Goal: Task Accomplishment & Management: Use online tool/utility

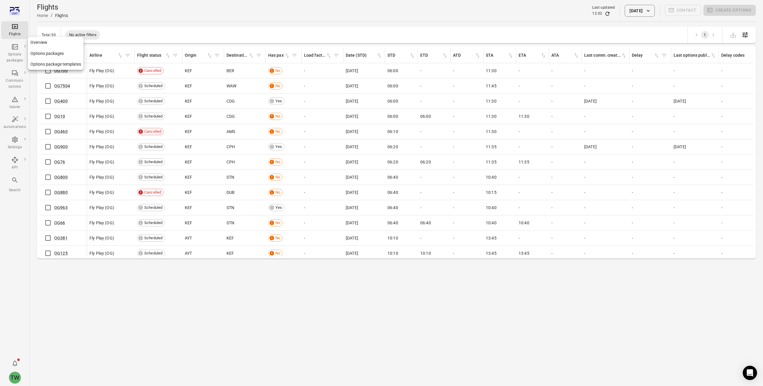
click at [14, 46] on icon "Main navigation" at bounding box center [14, 46] width 7 height 7
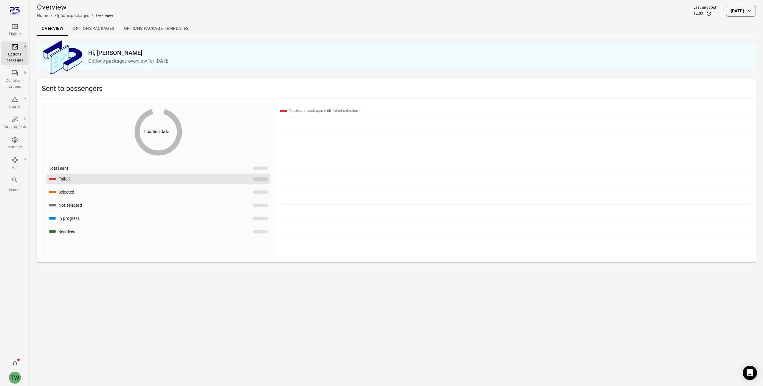
click at [13, 29] on icon "Main navigation" at bounding box center [15, 26] width 6 height 5
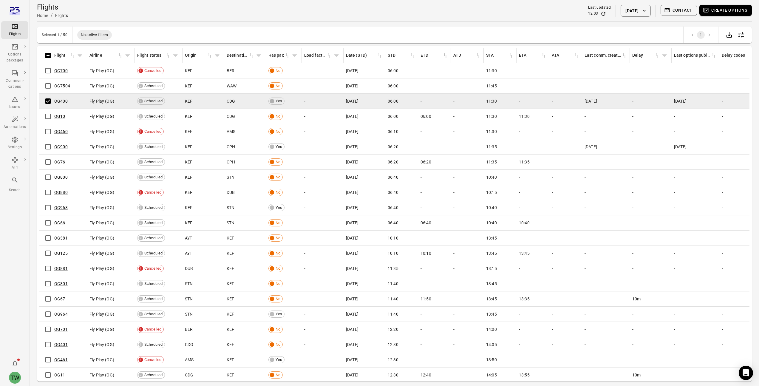
click at [730, 12] on button "Create options" at bounding box center [725, 10] width 52 height 11
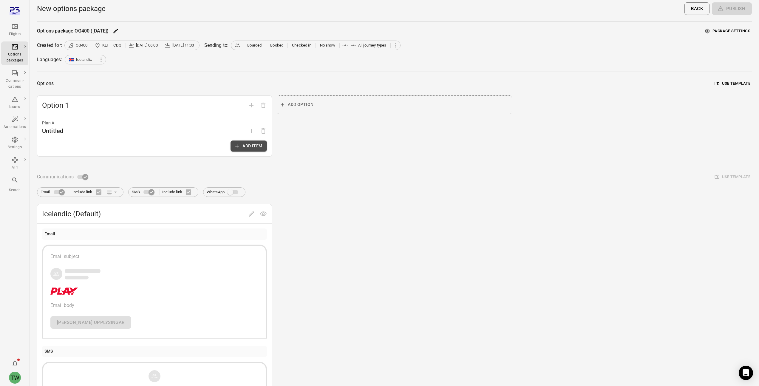
click at [250, 148] on button "Add item" at bounding box center [248, 145] width 36 height 11
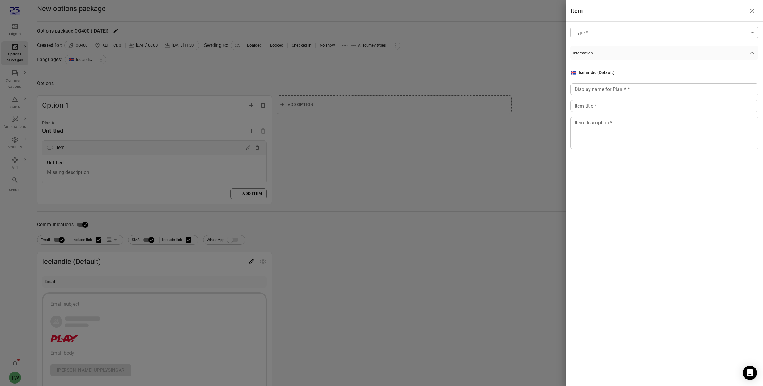
click at [630, 35] on body "Flights Options packages Communi-cations Issues Automations Settings API Search…" at bounding box center [381, 255] width 763 height 510
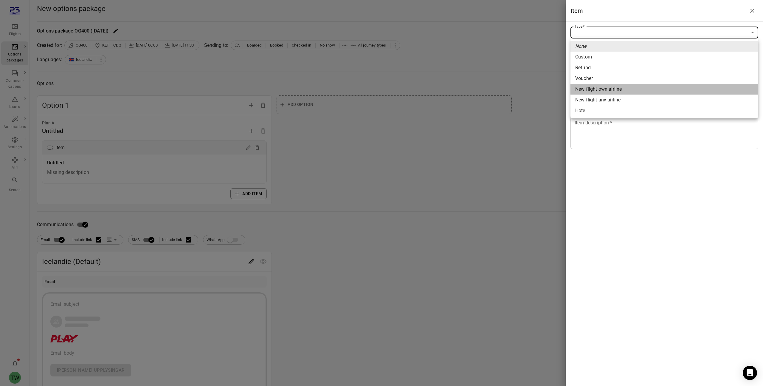
click at [607, 89] on div "New flight own airline" at bounding box center [598, 89] width 47 height 7
type input "**********"
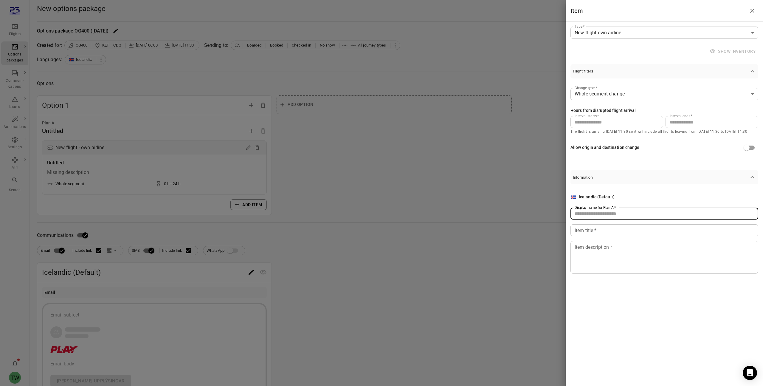
click at [606, 215] on input "Display name for Plan A   *" at bounding box center [665, 213] width 188 height 12
type input "**"
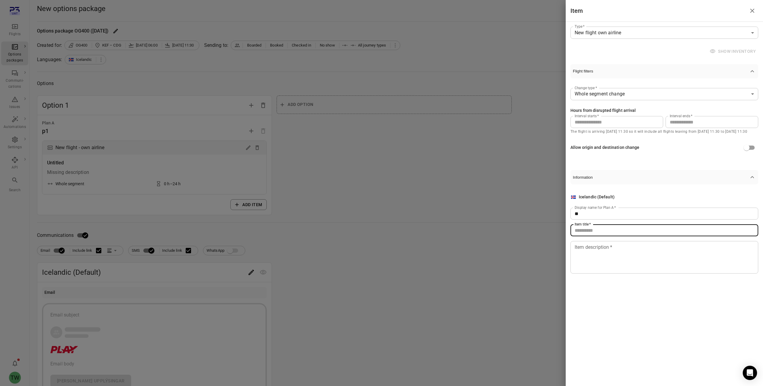
click at [607, 234] on input "Item title   *" at bounding box center [665, 230] width 188 height 12
type input "**"
click at [608, 255] on textarea "Item description   *" at bounding box center [664, 257] width 179 height 27
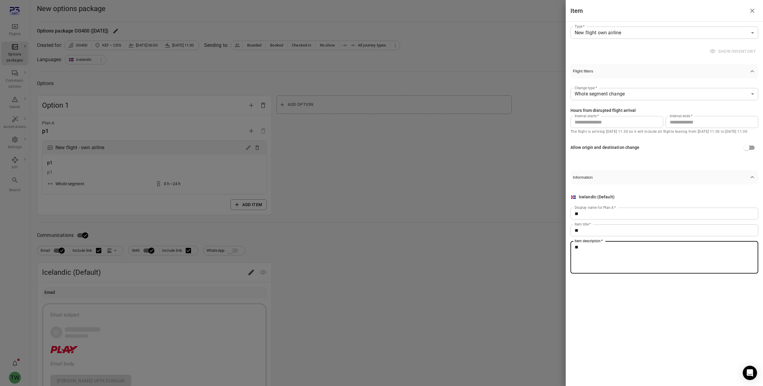
type textarea "**"
click at [473, 224] on div at bounding box center [381, 193] width 763 height 386
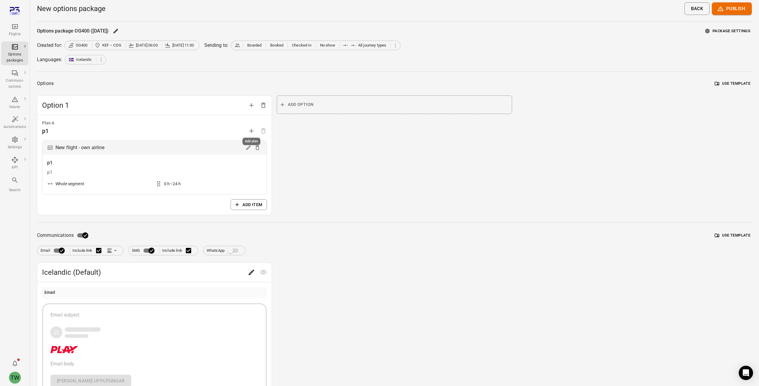
click at [250, 130] on icon "Add plan" at bounding box center [251, 130] width 7 height 7
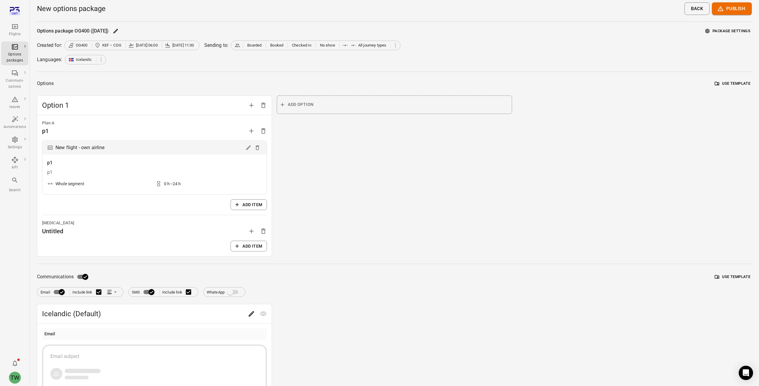
click at [245, 245] on button "Add item" at bounding box center [248, 246] width 36 height 11
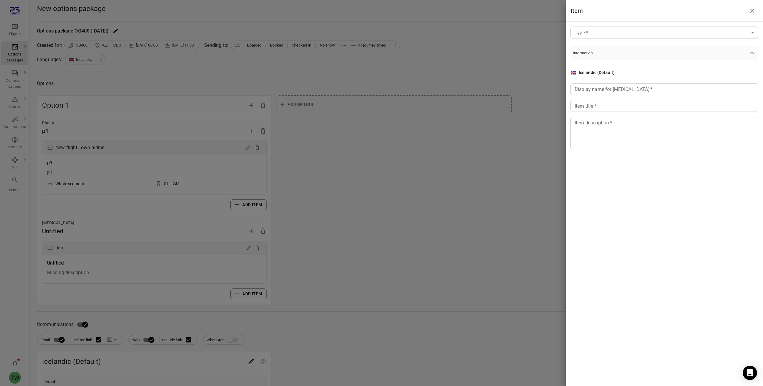
click at [613, 33] on body "Flights Options packages Communi-cations Issues Automations Settings API Search…" at bounding box center [381, 305] width 763 height 610
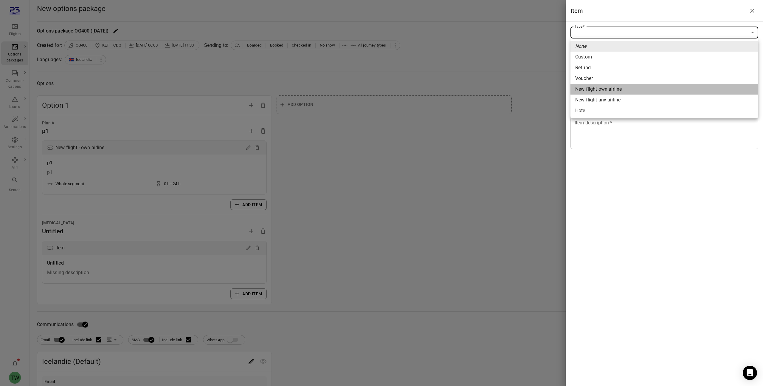
click at [617, 89] on div "New flight own airline" at bounding box center [598, 89] width 47 height 7
type input "**********"
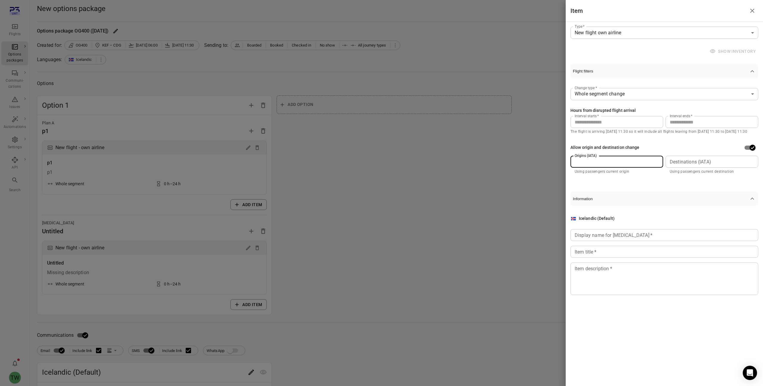
click at [621, 165] on input "Origins (IATA)" at bounding box center [616, 161] width 88 height 8
click at [686, 166] on div "Destinations (IATA)" at bounding box center [712, 162] width 93 height 12
type input "***"
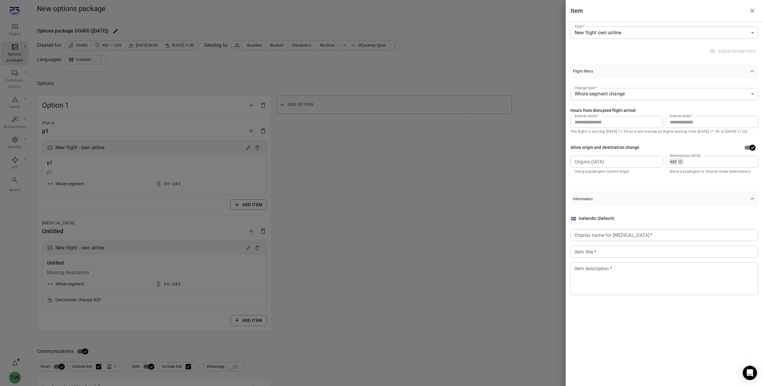
click at [657, 185] on div "**********" at bounding box center [664, 165] width 197 height 287
click at [652, 233] on input "Display name for [MEDICAL_DATA]   *" at bounding box center [665, 235] width 188 height 12
type input "**"
click at [650, 248] on input "Item title   *" at bounding box center [665, 252] width 188 height 12
type input "**"
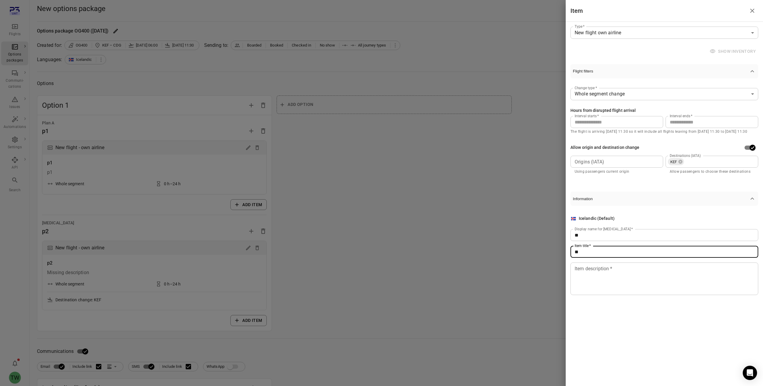
click at [645, 275] on textarea "Item description   *" at bounding box center [664, 278] width 179 height 27
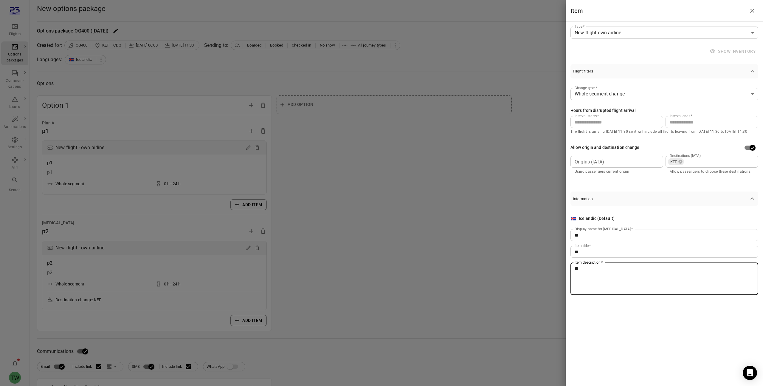
type textarea "**"
click at [465, 236] on div at bounding box center [381, 193] width 763 height 386
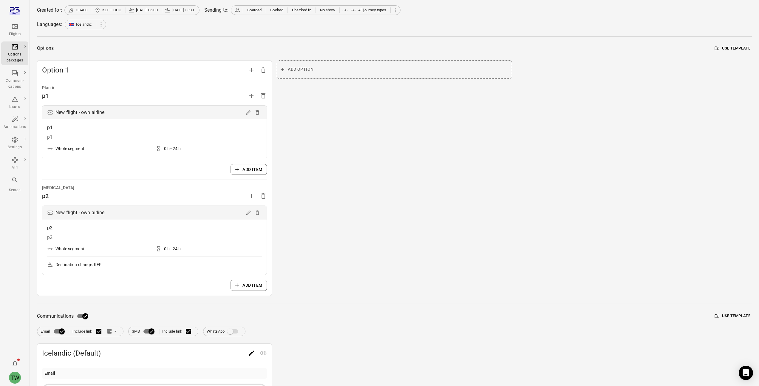
scroll to position [41, 0]
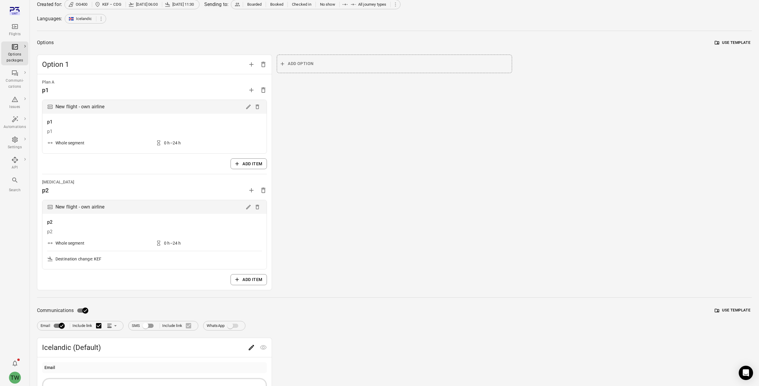
click at [189, 325] on label "Include link" at bounding box center [178, 325] width 32 height 13
click at [249, 279] on button "Add item" at bounding box center [248, 279] width 36 height 11
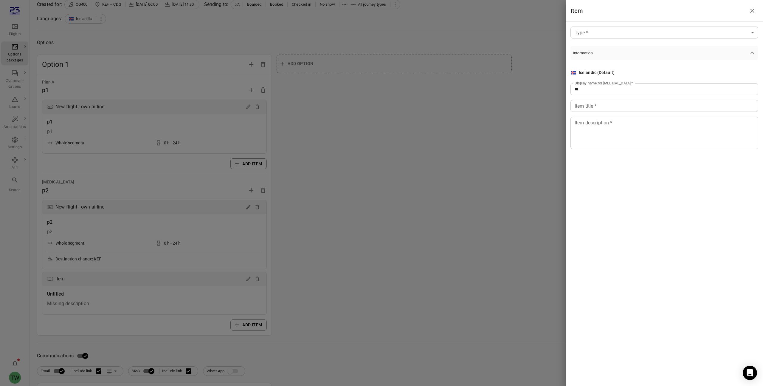
click at [351, 215] on div at bounding box center [381, 193] width 763 height 386
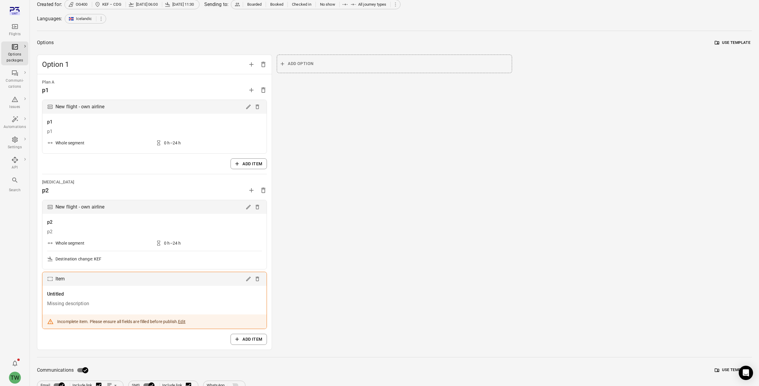
click at [152, 124] on div "p1" at bounding box center [154, 121] width 215 height 7
click at [144, 94] on div "p1" at bounding box center [154, 90] width 225 height 10
click at [217, 120] on div "p1" at bounding box center [154, 121] width 215 height 7
click at [250, 107] on icon "Edit" at bounding box center [248, 107] width 6 height 6
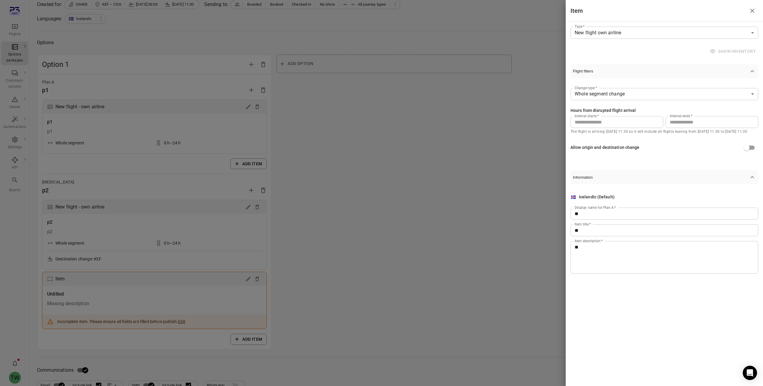
click at [541, 154] on div at bounding box center [381, 193] width 763 height 386
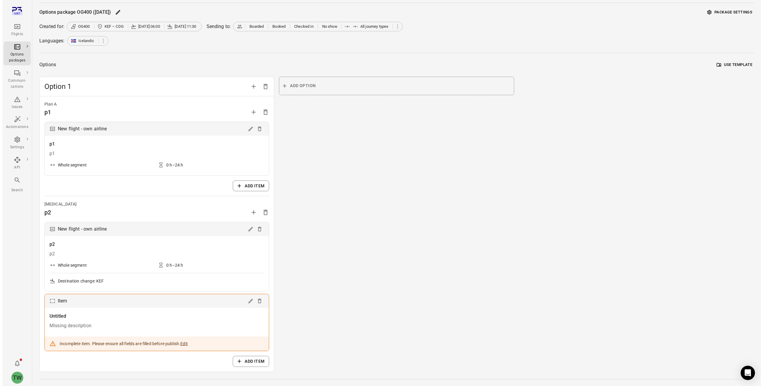
scroll to position [0, 0]
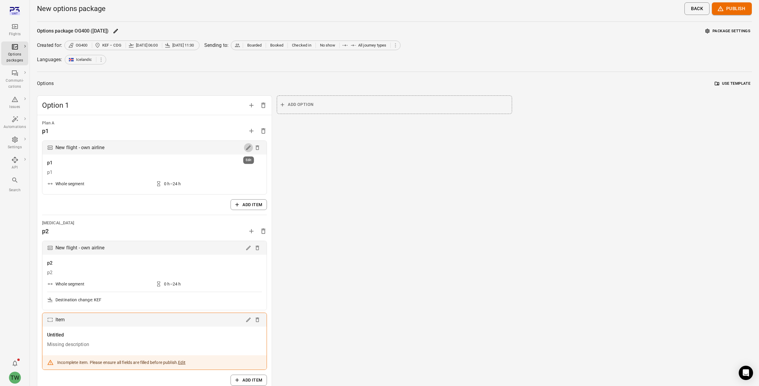
click at [249, 147] on icon "Edit" at bounding box center [248, 147] width 4 height 4
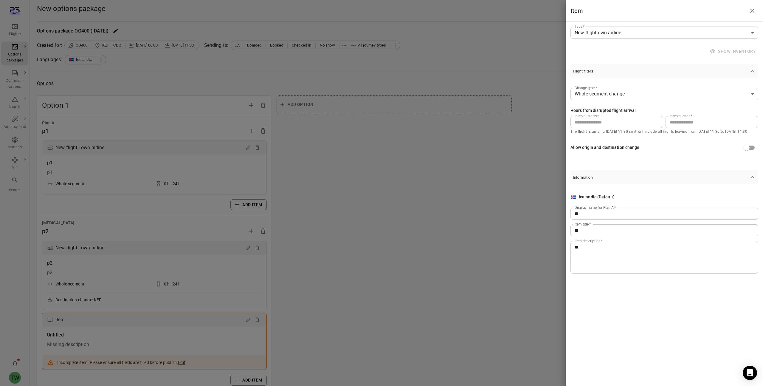
click at [246, 210] on div at bounding box center [381, 193] width 763 height 386
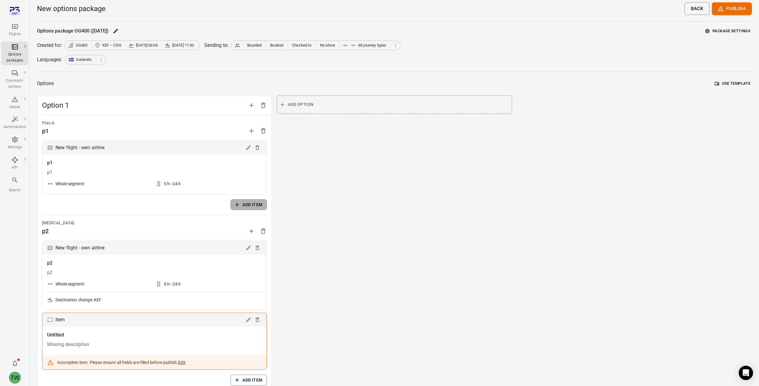
click at [248, 206] on button "Add item" at bounding box center [248, 204] width 36 height 11
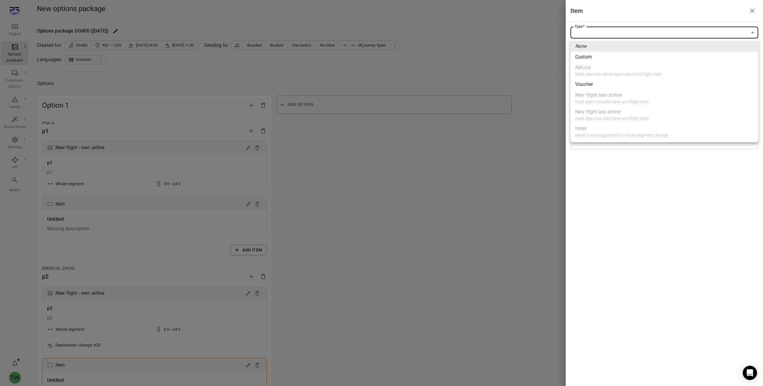
click at [616, 37] on body "Flights Options packages Communi-cations Issues Automations Settings API Search…" at bounding box center [381, 371] width 763 height 742
click at [478, 152] on div at bounding box center [381, 193] width 763 height 386
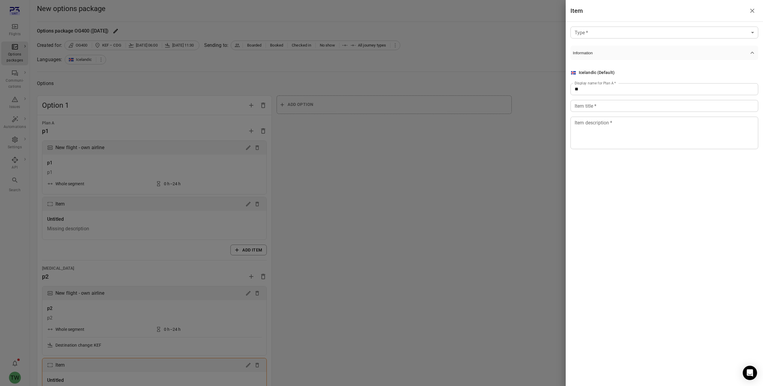
click at [473, 134] on div at bounding box center [381, 193] width 763 height 386
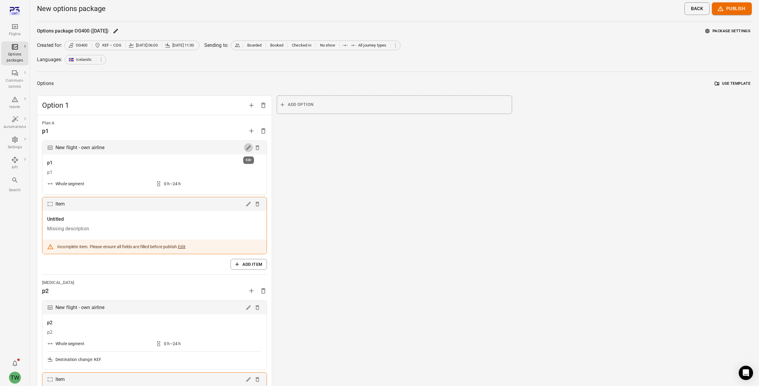
click at [249, 148] on icon "Edit" at bounding box center [248, 148] width 6 height 6
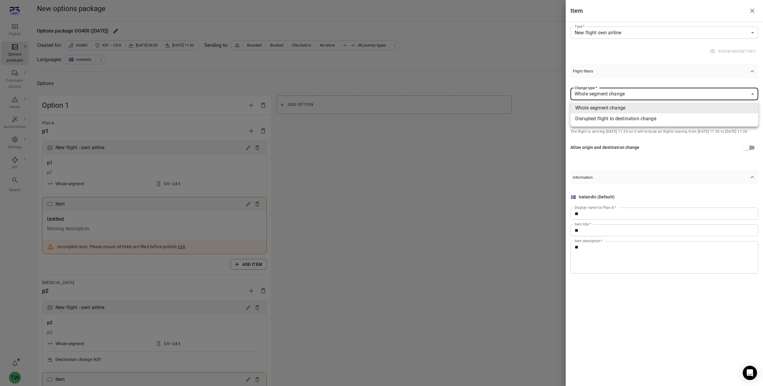
click at [594, 92] on body "Flights Options packages Communi-cations Issues Automations Settings API Search…" at bounding box center [381, 378] width 763 height 756
click at [593, 119] on li "Disrupted flight to destination change" at bounding box center [665, 118] width 188 height 11
type input "*********"
click at [376, 149] on div at bounding box center [381, 193] width 763 height 386
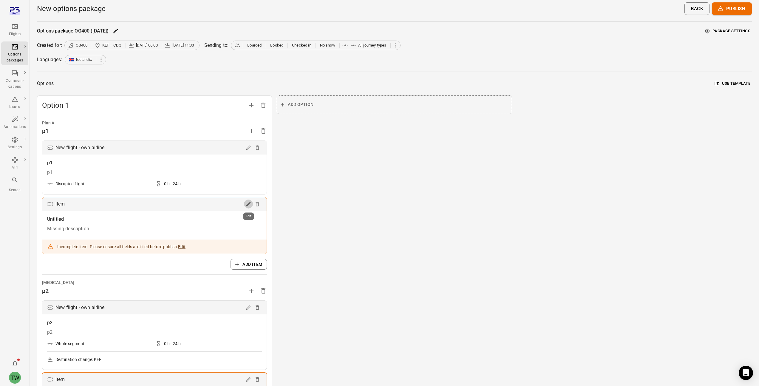
click at [248, 205] on icon "Edit" at bounding box center [248, 204] width 4 height 4
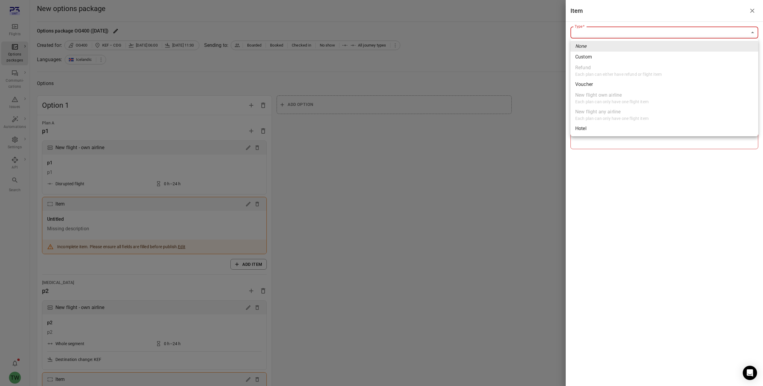
click at [606, 32] on body "Flights Options packages Communi-cations Issues Automations Settings API Search…" at bounding box center [381, 378] width 763 height 756
click at [591, 130] on li "Hotel" at bounding box center [665, 128] width 188 height 11
type input "*****"
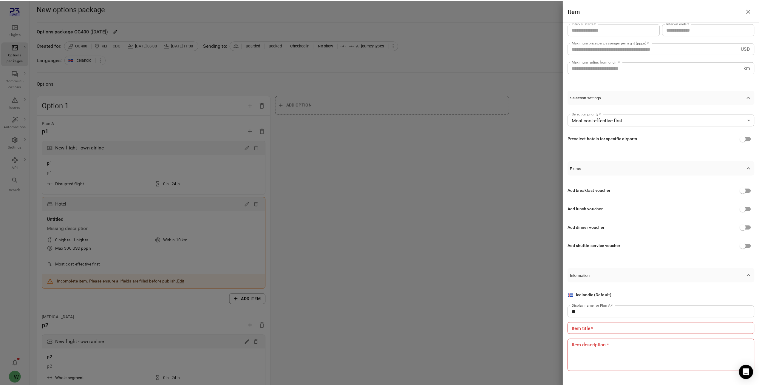
scroll to position [74, 0]
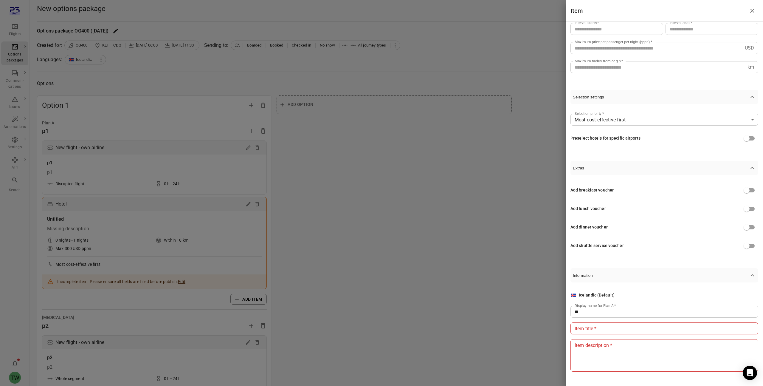
click at [453, 83] on div at bounding box center [381, 193] width 763 height 386
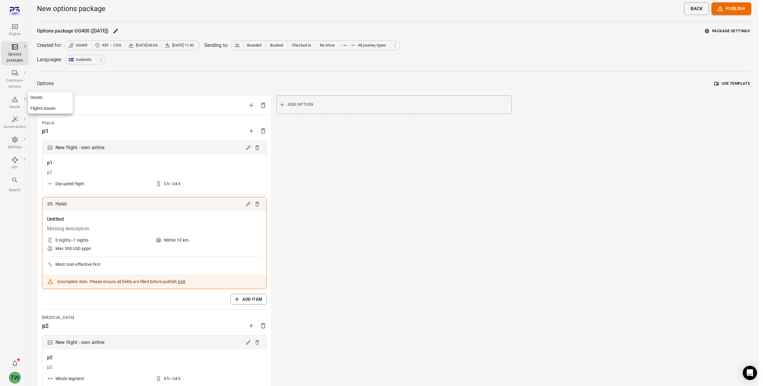
click at [13, 106] on div "Issues" at bounding box center [15, 107] width 22 height 6
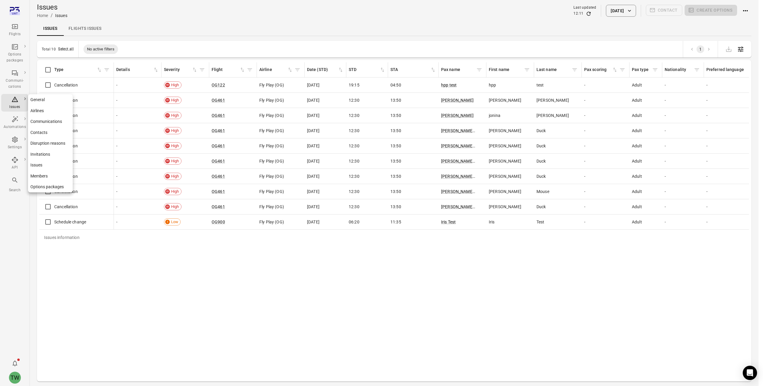
click at [55, 167] on link "Issues" at bounding box center [50, 164] width 45 height 11
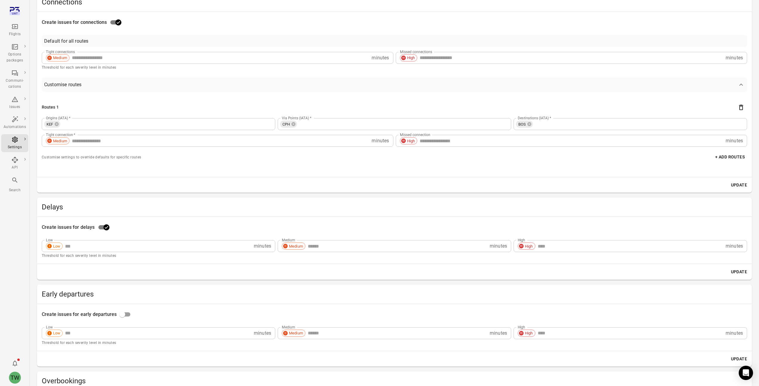
scroll to position [122, 0]
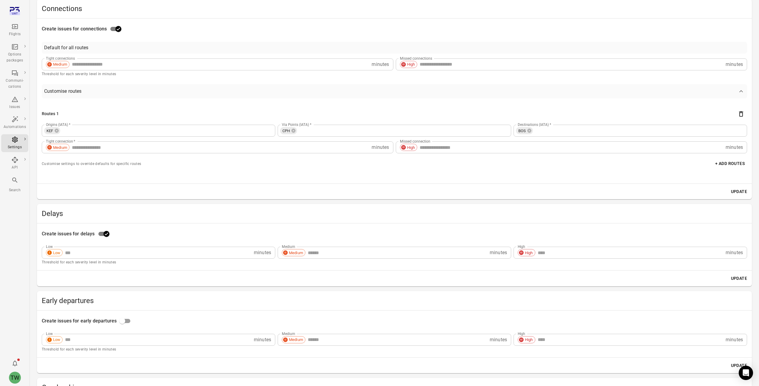
click at [272, 92] on span "Customise routes" at bounding box center [390, 91] width 693 height 7
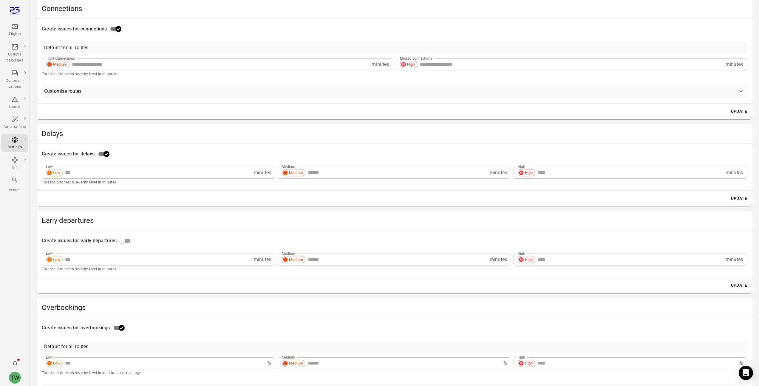
click at [272, 92] on span "Customise routes" at bounding box center [390, 91] width 693 height 7
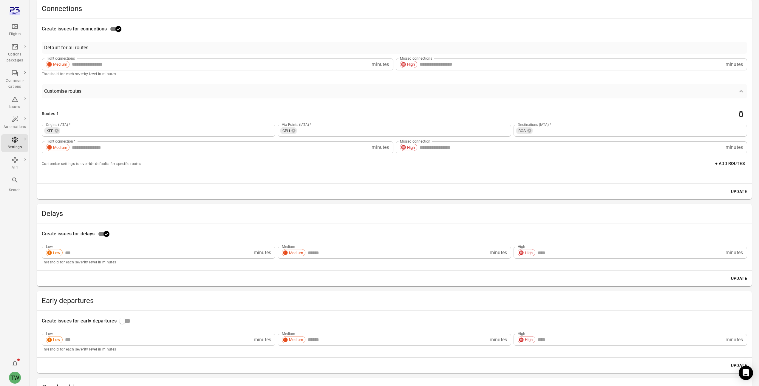
click at [272, 92] on span "Customise routes" at bounding box center [390, 91] width 693 height 7
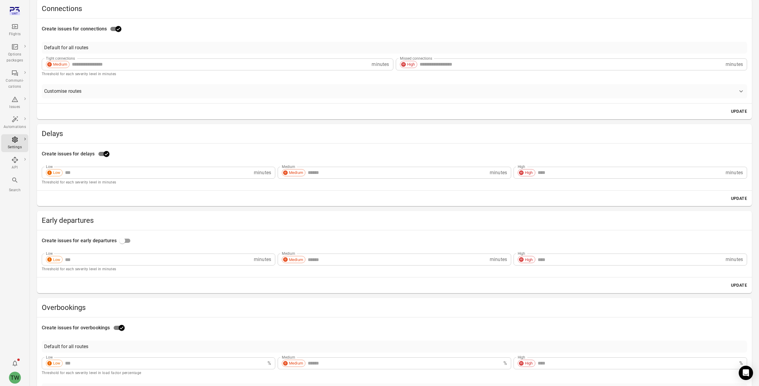
click at [272, 92] on span "Customise routes" at bounding box center [390, 91] width 693 height 7
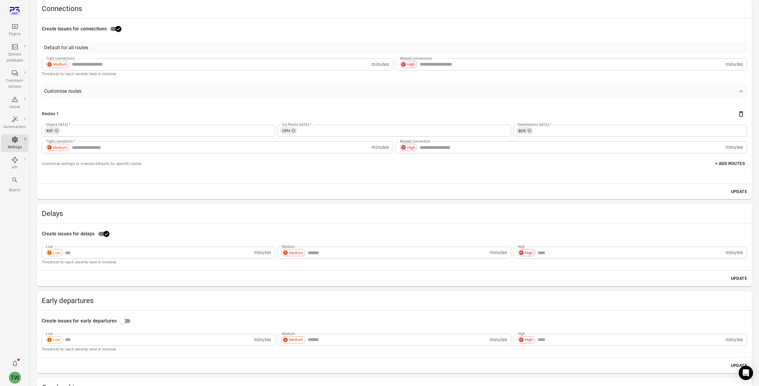
click at [272, 92] on span "Customise routes" at bounding box center [390, 91] width 693 height 7
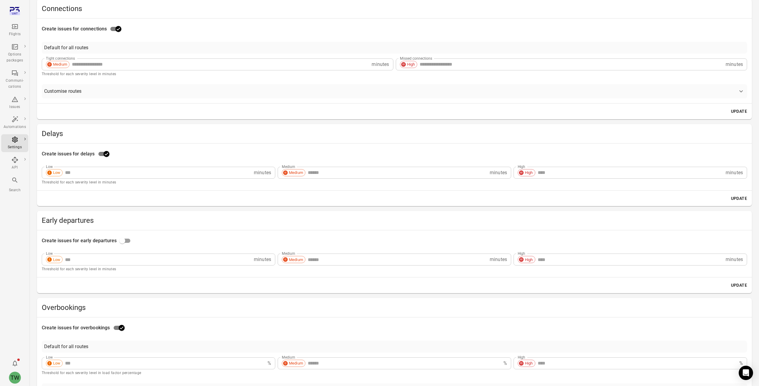
click at [272, 92] on span "Customise routes" at bounding box center [390, 91] width 693 height 7
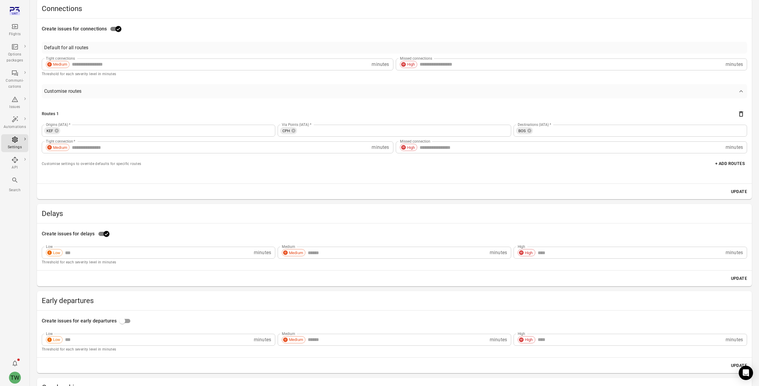
click at [272, 92] on span "Customise routes" at bounding box center [390, 91] width 693 height 7
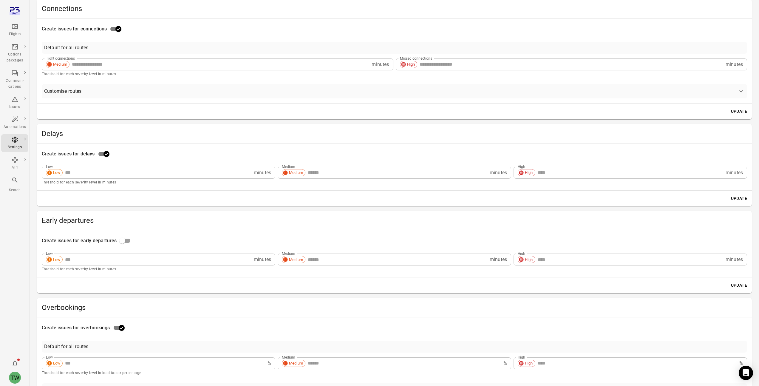
click at [272, 92] on span "Customise routes" at bounding box center [390, 91] width 693 height 7
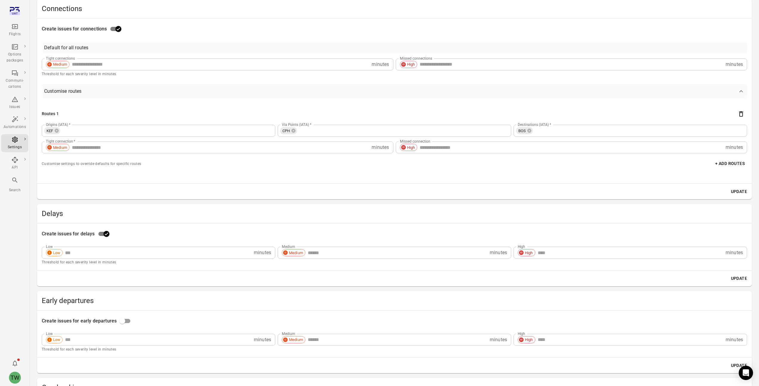
click at [272, 92] on span "Customise routes" at bounding box center [390, 91] width 693 height 7
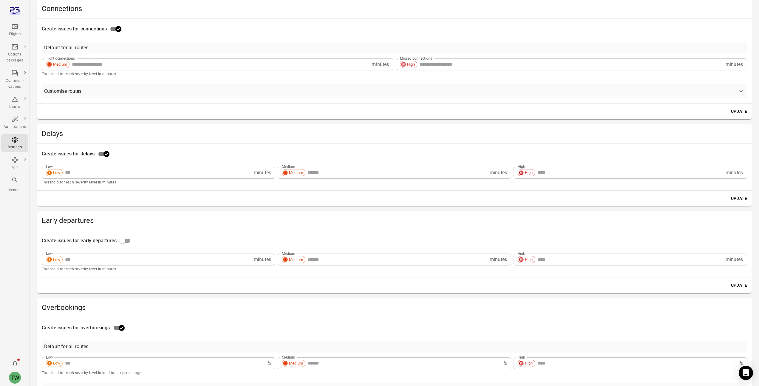
click at [272, 92] on span "Customise routes" at bounding box center [390, 91] width 693 height 7
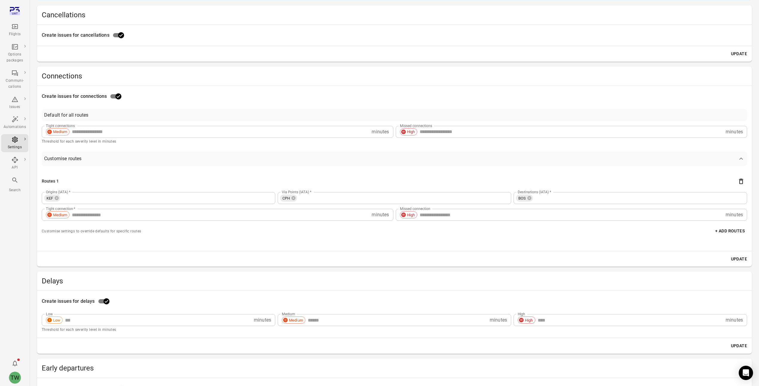
scroll to position [80, 0]
